Goal: Information Seeking & Learning: Find specific fact

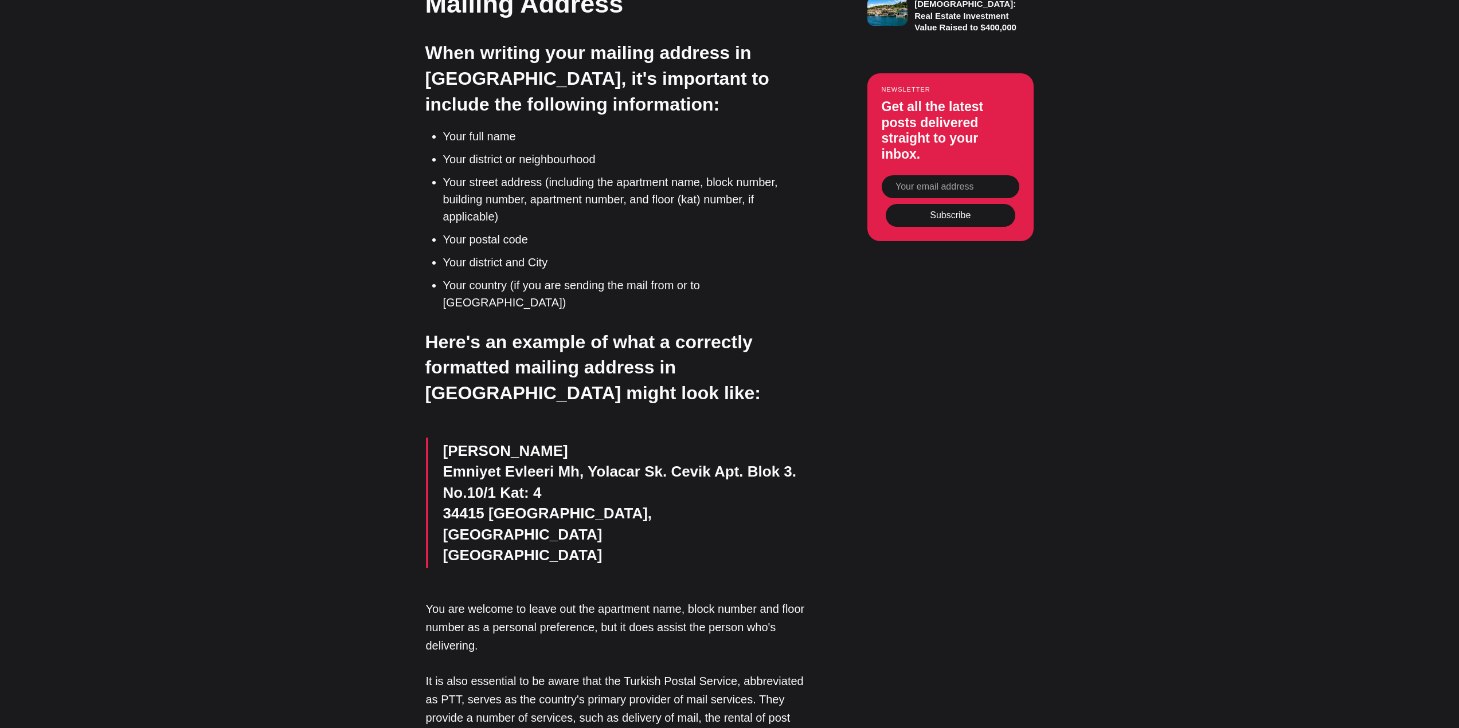
click at [518, 441] on p "[PERSON_NAME] [PERSON_NAME], [PERSON_NAME]. Cevik Apt. Blok 3. [STREET_ADDRESS]" at bounding box center [626, 503] width 367 height 125
click at [512, 441] on p "[PERSON_NAME] [PERSON_NAME], [PERSON_NAME]. Cevik Apt. Blok 3. [STREET_ADDRESS]" at bounding box center [626, 503] width 367 height 125
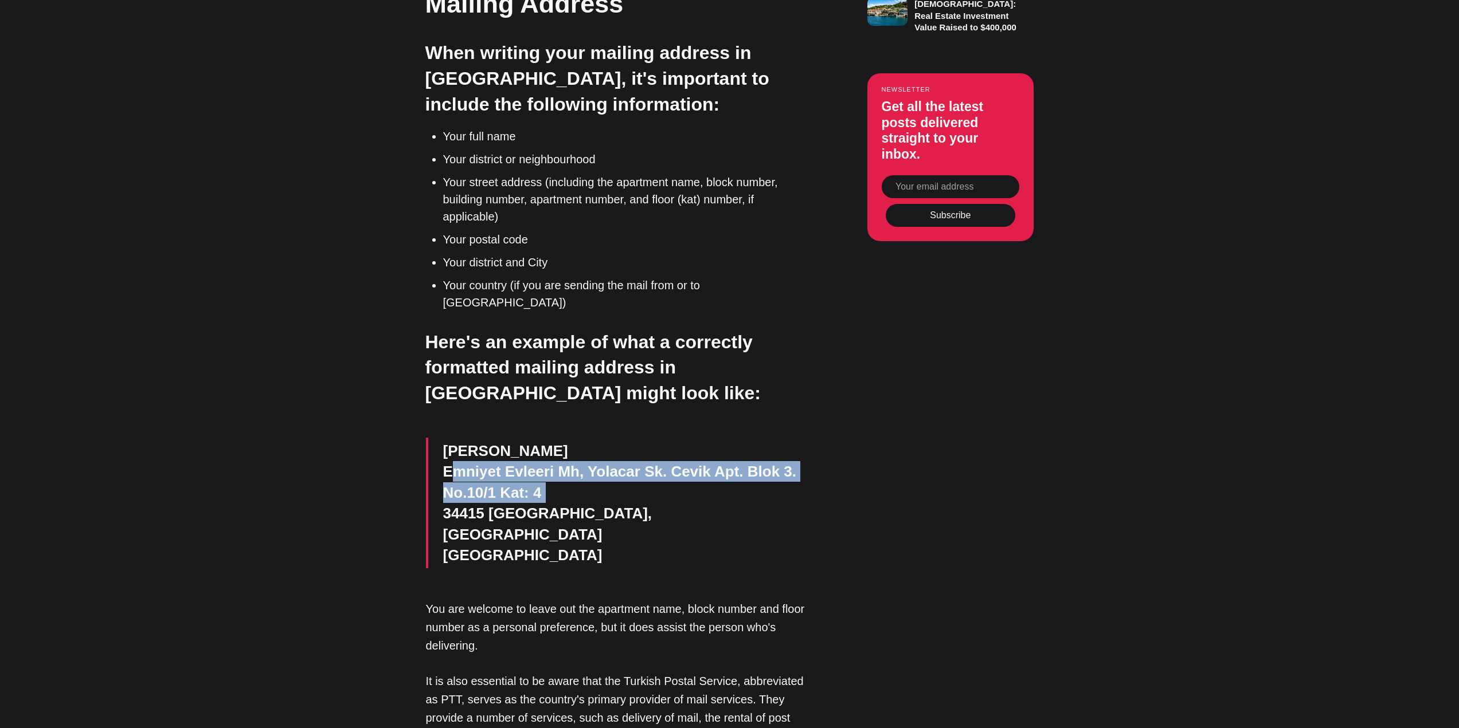
click at [511, 441] on p "[PERSON_NAME] [PERSON_NAME], [PERSON_NAME]. Cevik Apt. Blok 3. [STREET_ADDRESS]" at bounding box center [626, 503] width 367 height 125
click at [628, 441] on p "[PERSON_NAME] [PERSON_NAME], [PERSON_NAME]. Cevik Apt. Blok 3. [STREET_ADDRESS]" at bounding box center [626, 503] width 367 height 125
drag, startPoint x: 793, startPoint y: 389, endPoint x: 442, endPoint y: 381, distance: 350.8
click at [442, 438] on blockquote "[PERSON_NAME] [PERSON_NAME], [PERSON_NAME]. Cevik Apt. Blok 3. [STREET_ADDRESS]" at bounding box center [618, 503] width 384 height 131
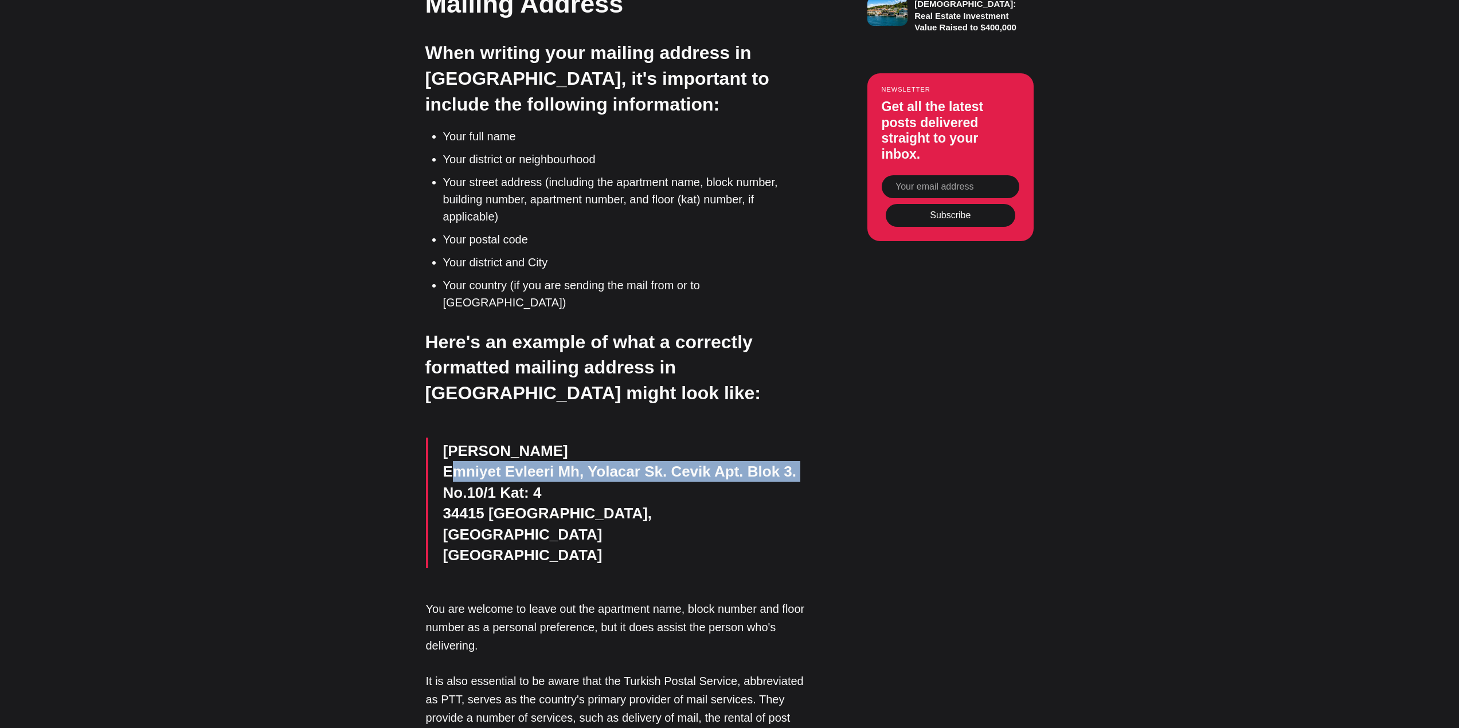
copy p "Emniyet Evleeri Mh, Yolacar Sk. Cevik Apt. Blok 3."
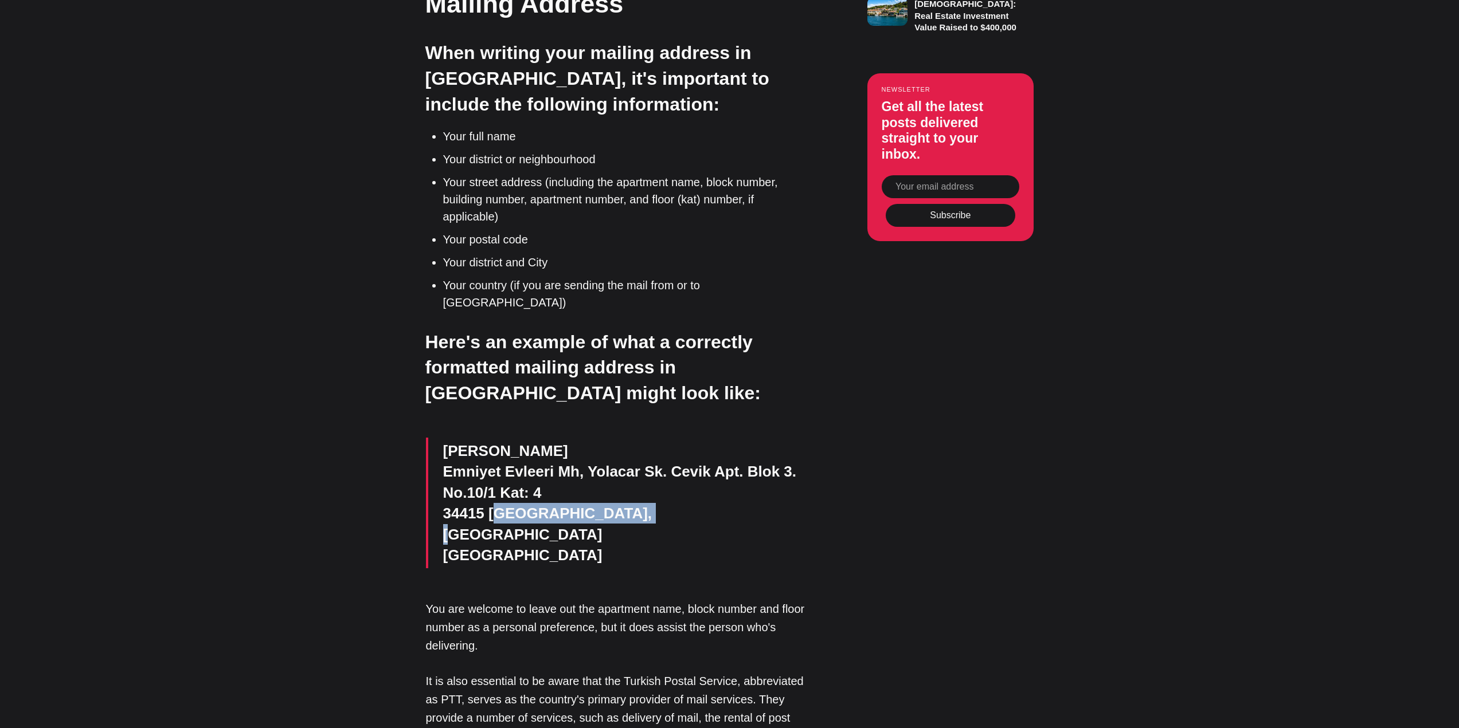
drag, startPoint x: 490, startPoint y: 433, endPoint x: 634, endPoint y: 430, distance: 143.9
click at [634, 441] on p "[PERSON_NAME] [PERSON_NAME], [PERSON_NAME]. Cevik Apt. Blok 3. [STREET_ADDRESS]" at bounding box center [626, 503] width 367 height 125
copy p "Kagithane, [GEOGRAPHIC_DATA]"
drag, startPoint x: 560, startPoint y: 441, endPoint x: 533, endPoint y: 428, distance: 30.3
click at [560, 441] on p "[PERSON_NAME] [PERSON_NAME], [PERSON_NAME]. Cevik Apt. Blok 3. [STREET_ADDRESS]" at bounding box center [626, 503] width 367 height 125
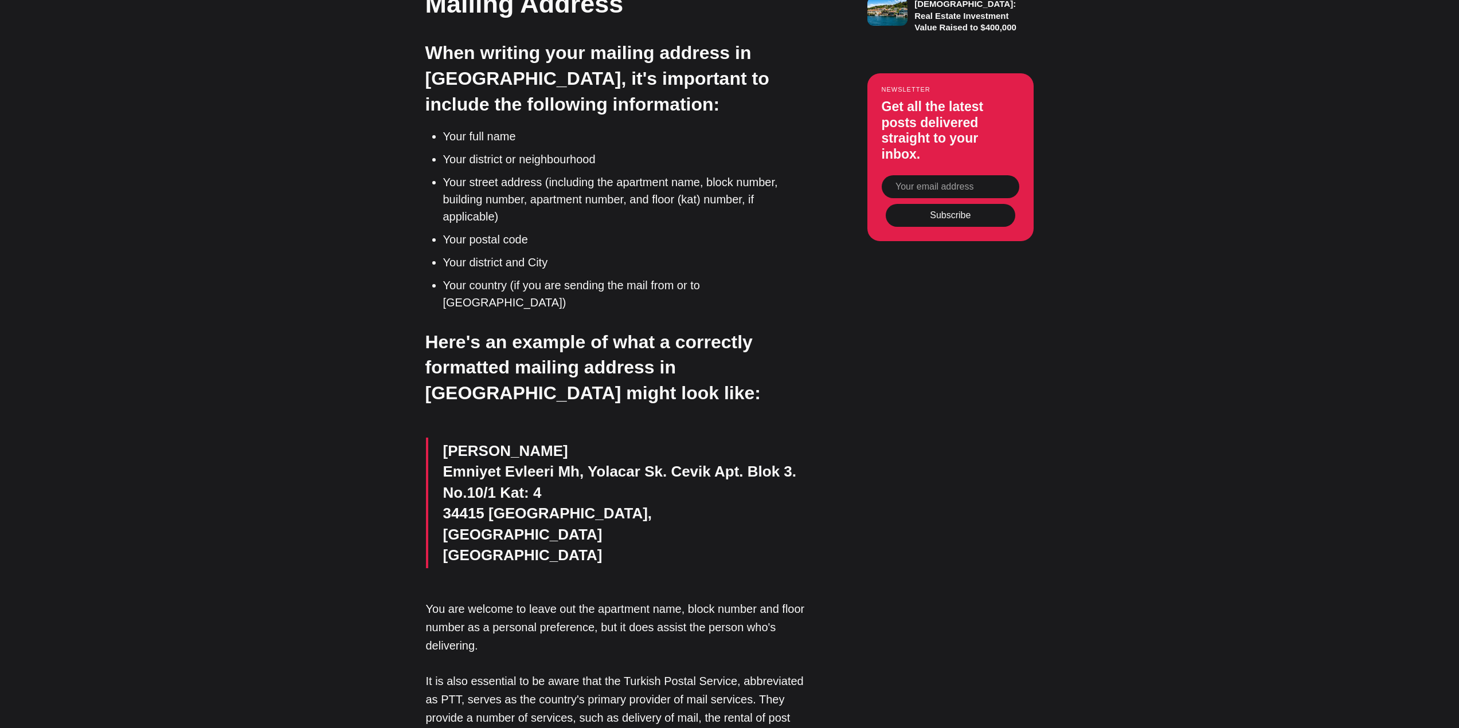
click at [536, 441] on p "[PERSON_NAME] [PERSON_NAME], [PERSON_NAME]. Cevik Apt. Blok 3. [STREET_ADDRESS]" at bounding box center [626, 503] width 367 height 125
copy p "Kagithane"
click at [445, 441] on p "[PERSON_NAME] [PERSON_NAME], [PERSON_NAME]. Cevik Apt. Blok 3. [STREET_ADDRESS]" at bounding box center [626, 503] width 367 height 125
click at [458, 441] on p "[PERSON_NAME] [PERSON_NAME], [PERSON_NAME]. Cevik Apt. Blok 3. [STREET_ADDRESS]" at bounding box center [626, 503] width 367 height 125
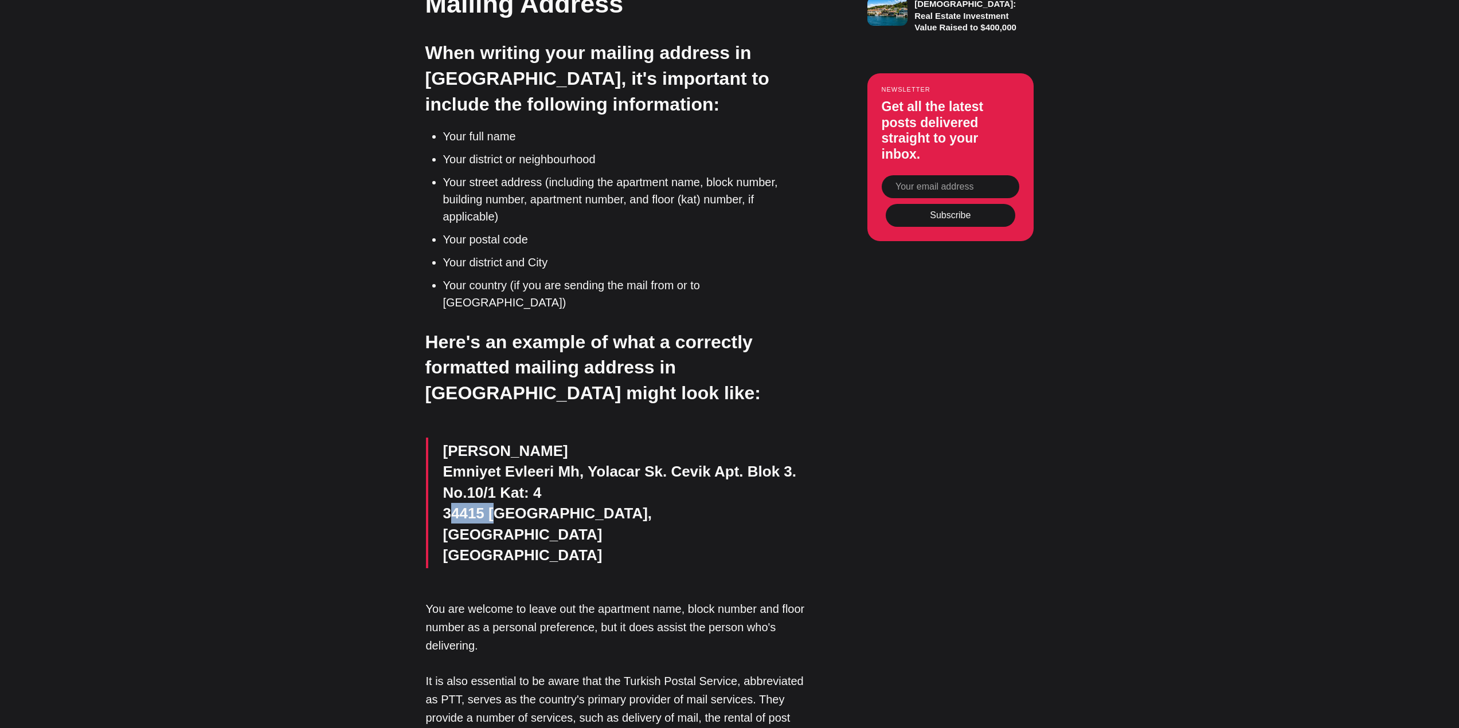
click at [458, 441] on p "[PERSON_NAME] [PERSON_NAME], [PERSON_NAME]. Cevik Apt. Blok 3. [STREET_ADDRESS]" at bounding box center [626, 503] width 367 height 125
copy p "34415"
